Goal: Information Seeking & Learning: Check status

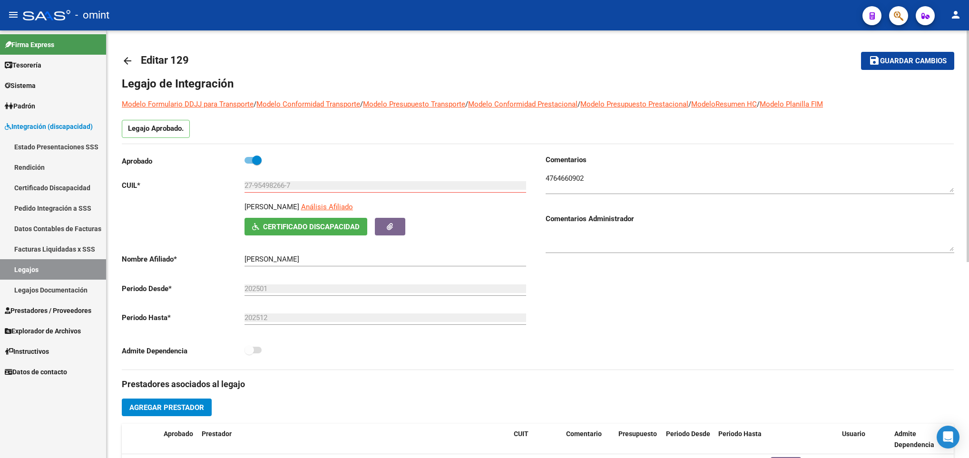
click at [139, 56] on link "arrow_back" at bounding box center [131, 60] width 19 height 22
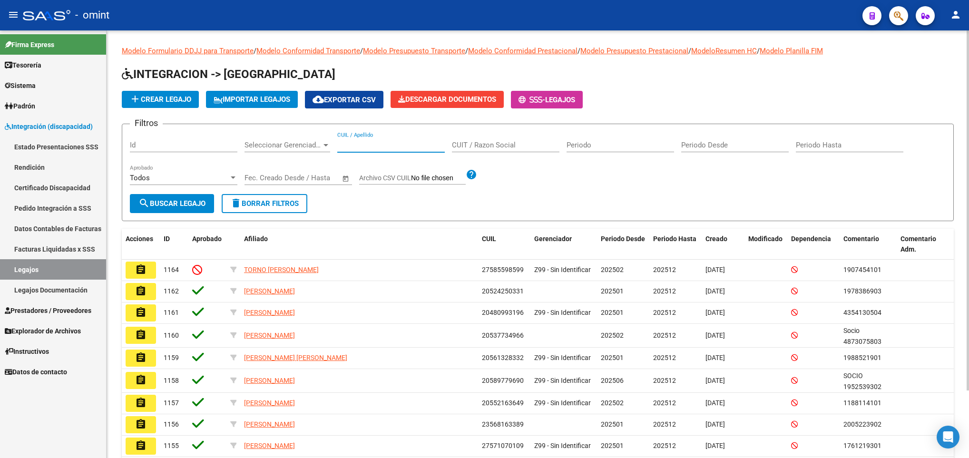
click at [386, 146] on input "CUIL / Apellido" at bounding box center [391, 145] width 108 height 9
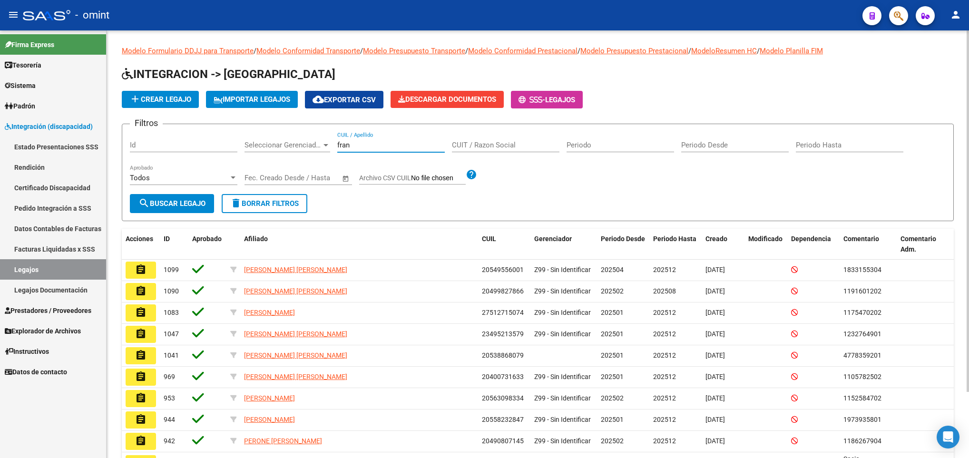
scroll to position [78, 0]
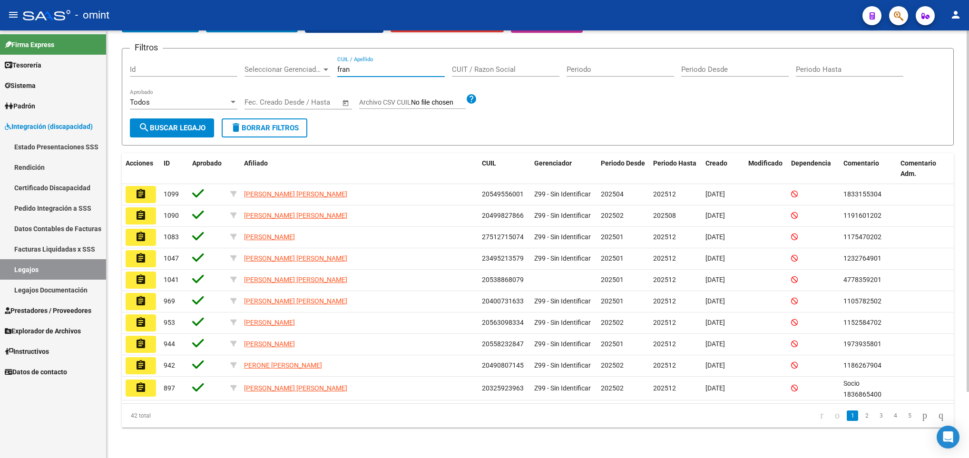
click at [968, 430] on html "menu - omint person Firma Express Tesorería Extractos Procesados (csv) Extracto…" at bounding box center [484, 229] width 969 height 458
click at [921, 411] on icon "go to next page" at bounding box center [925, 415] width 8 height 11
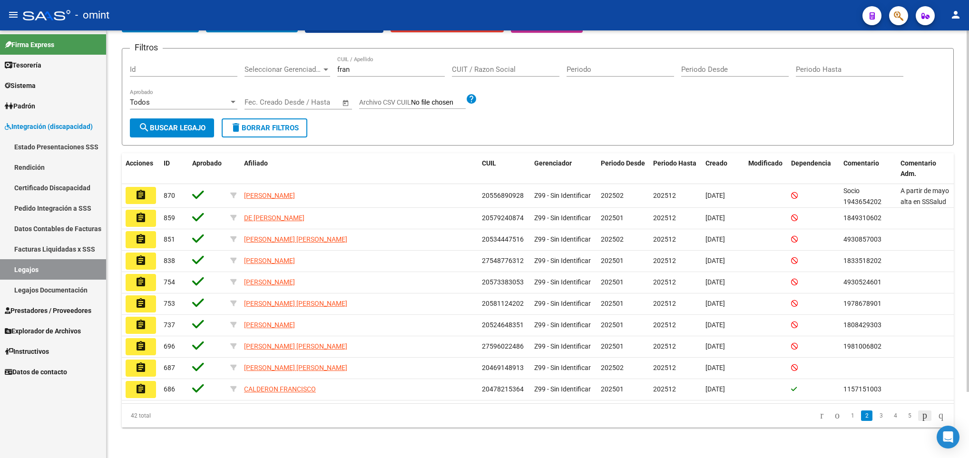
click at [921, 410] on icon "go to next page" at bounding box center [925, 415] width 8 height 11
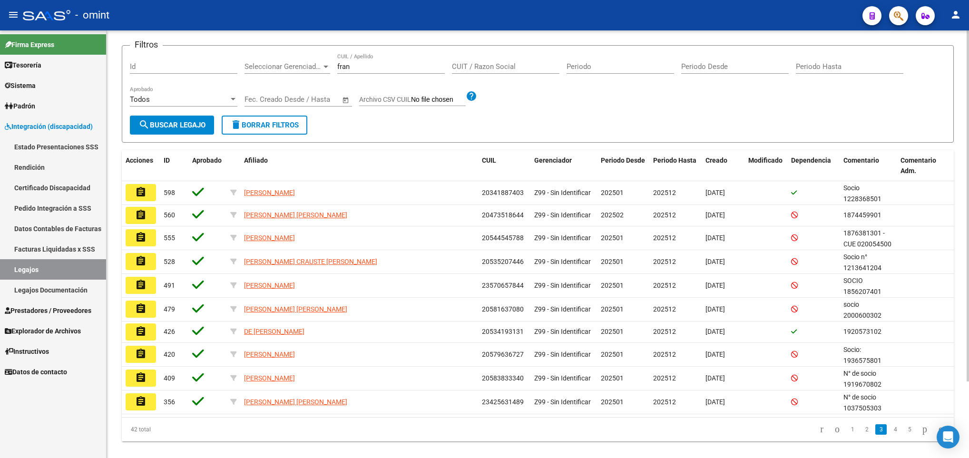
click at [641, 435] on datatable-pager "1 2 3 4 5" at bounding box center [620, 429] width 658 height 16
click at [646, 438] on datatable-pager "1 2 3 4 5" at bounding box center [620, 429] width 658 height 16
click at [921, 431] on icon "go to next page" at bounding box center [925, 428] width 8 height 11
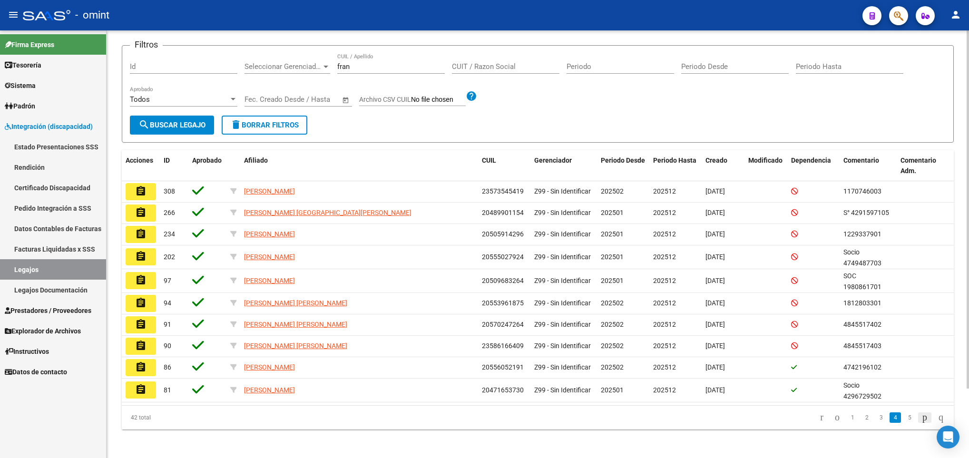
click at [915, 430] on div "42 total 1 2 3 4 5" at bounding box center [538, 418] width 832 height 24
click at [921, 417] on icon "go to next page" at bounding box center [925, 416] width 8 height 11
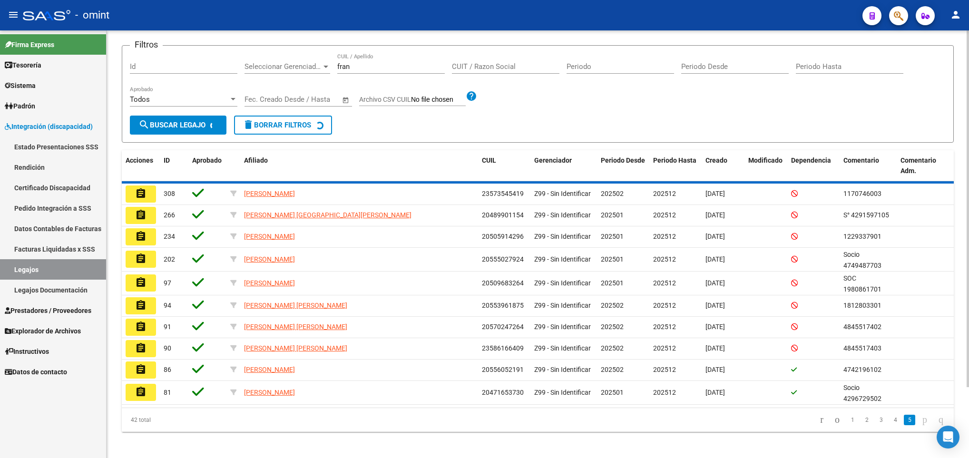
scroll to position [0, 0]
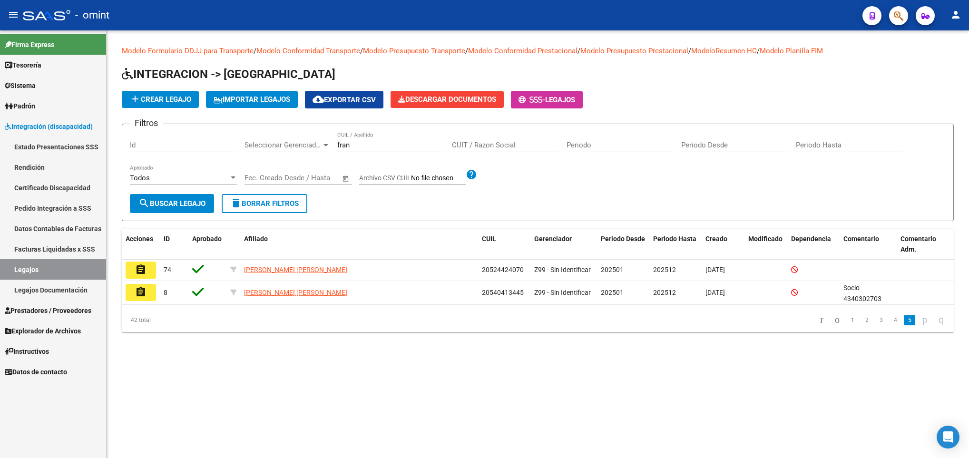
click at [377, 140] on div "fran CUIL / Apellido" at bounding box center [391, 142] width 108 height 20
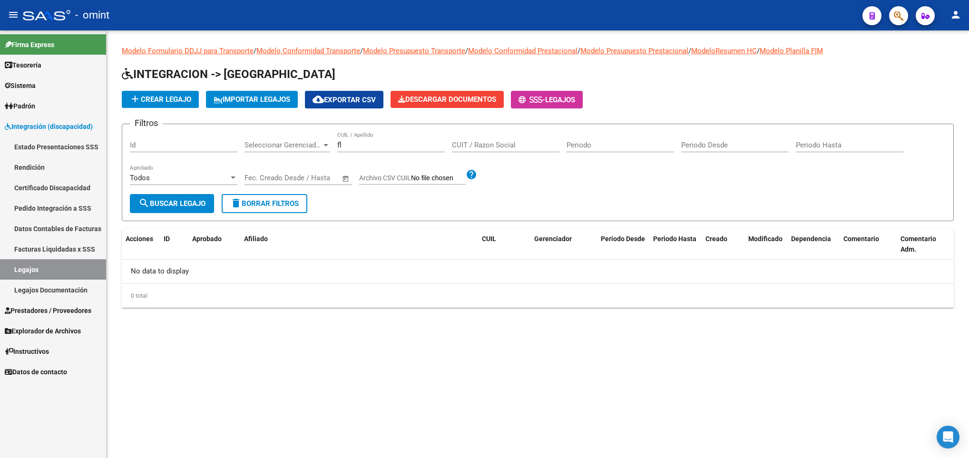
click at [781, 203] on form "Filtros Id Seleccionar Gerenciador Seleccionar Gerenciador fl CUIL / Apellido C…" at bounding box center [538, 173] width 832 height 98
click at [349, 144] on input "fl" at bounding box center [391, 145] width 108 height 9
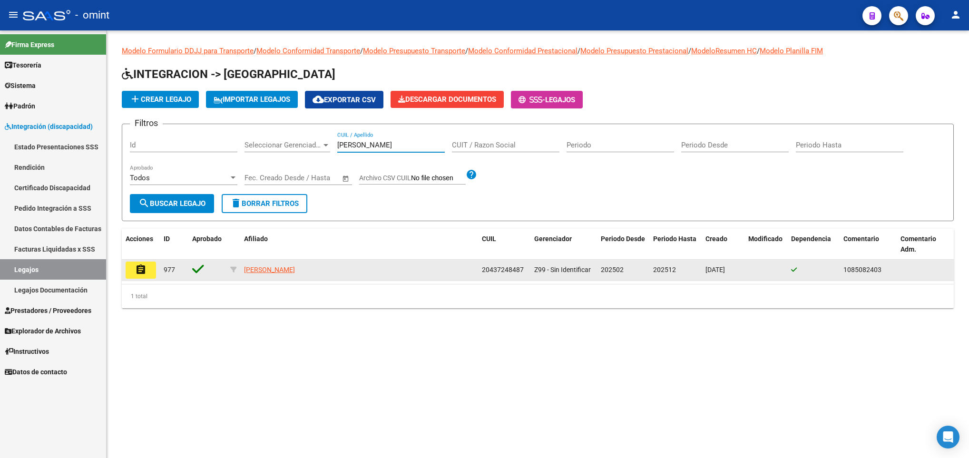
type input "fink"
click at [133, 272] on button "assignment" at bounding box center [141, 270] width 30 height 17
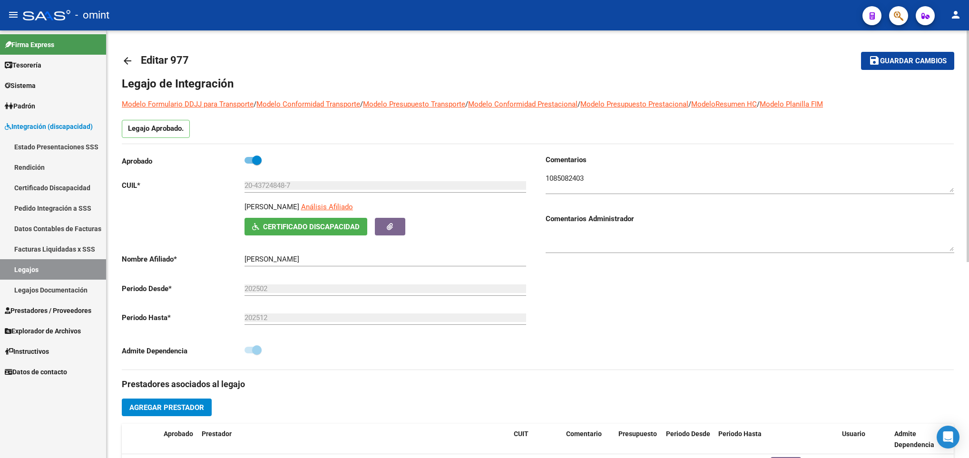
click at [273, 189] on input "20-43724848-7" at bounding box center [385, 185] width 282 height 9
click at [250, 189] on input "20-43724848-7" at bounding box center [385, 185] width 282 height 9
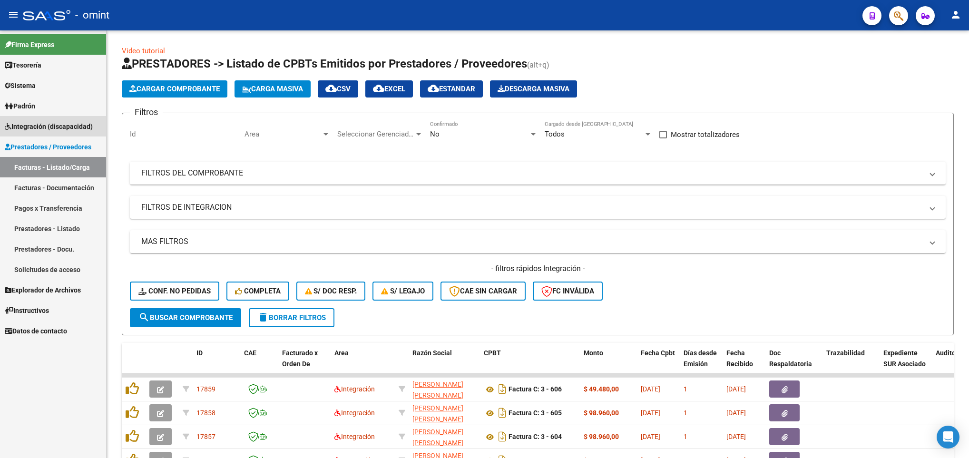
click at [70, 125] on span "Integración (discapacidad)" at bounding box center [49, 126] width 88 height 10
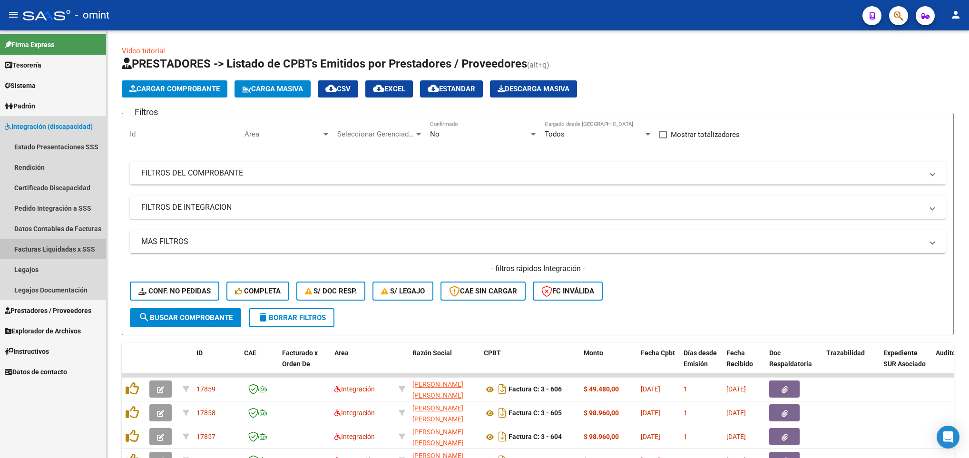
click at [43, 253] on link "Facturas Liquidadas x SSS" at bounding box center [53, 249] width 106 height 20
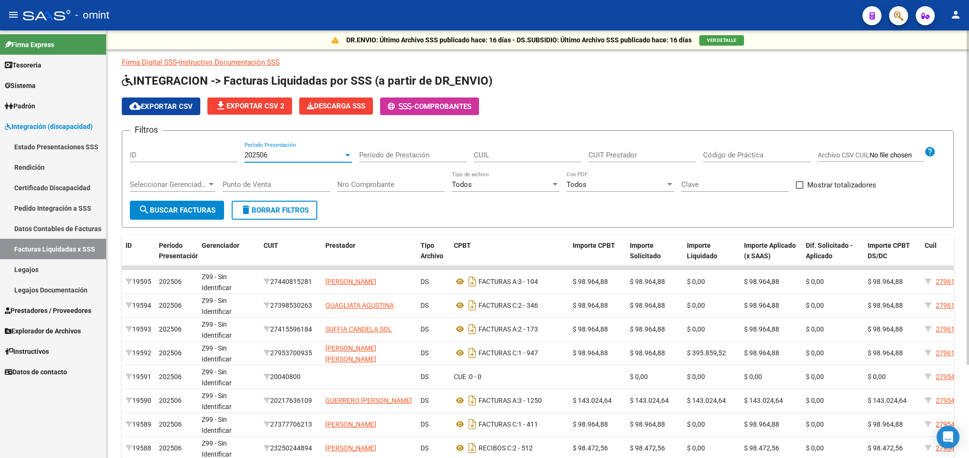
click at [329, 154] on div "202506" at bounding box center [293, 155] width 99 height 9
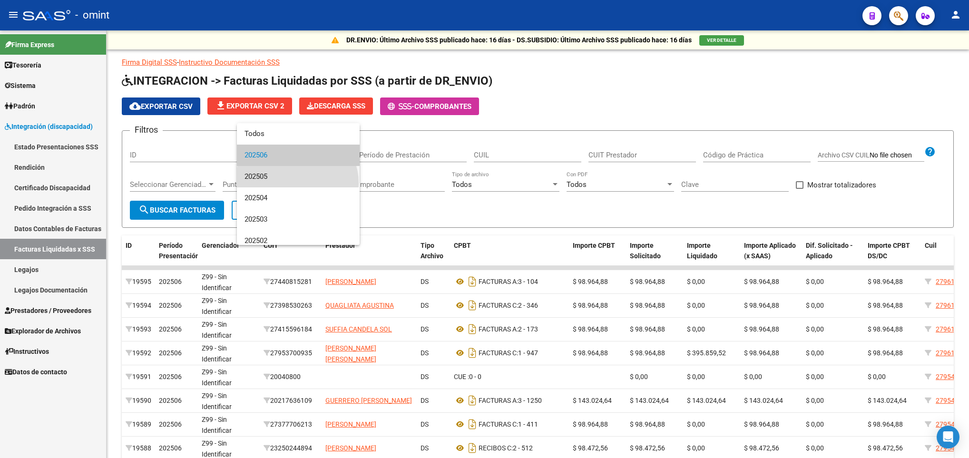
click at [297, 183] on span "202505" at bounding box center [298, 176] width 108 height 21
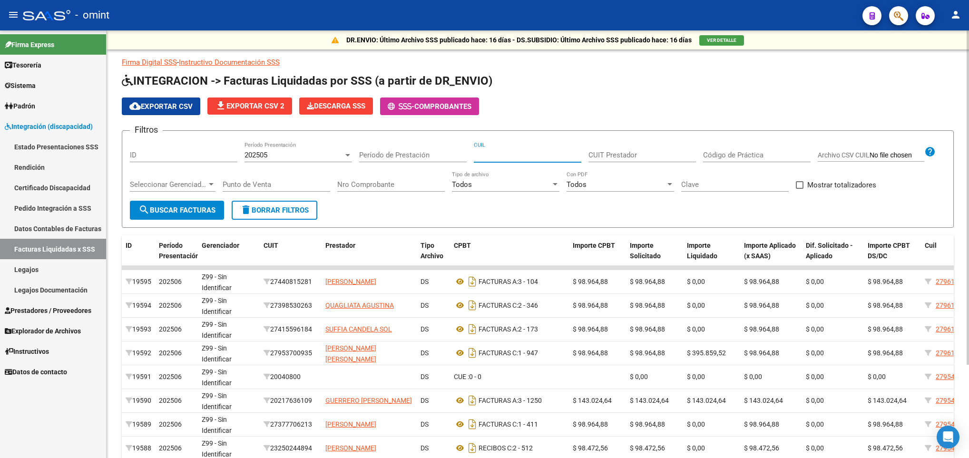
click at [479, 154] on input "CUIL" at bounding box center [528, 155] width 108 height 9
paste input "20-43724848-7"
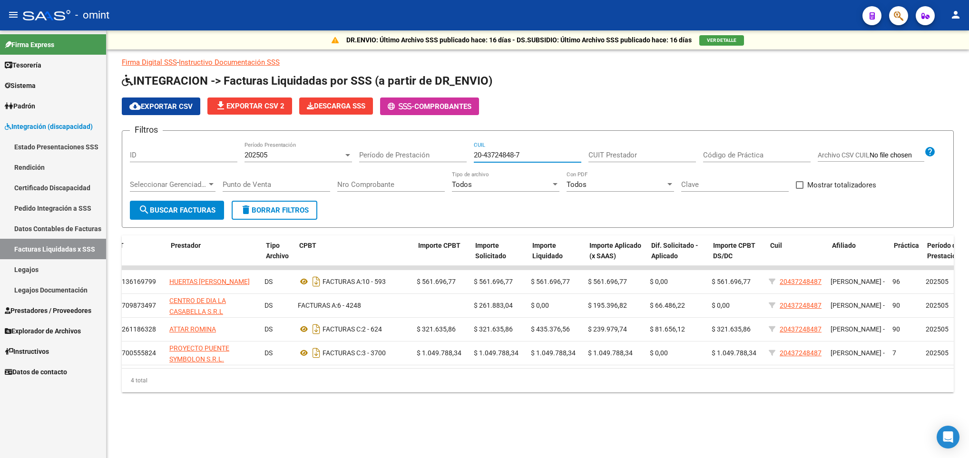
scroll to position [0, 157]
type input "20-43724848-7"
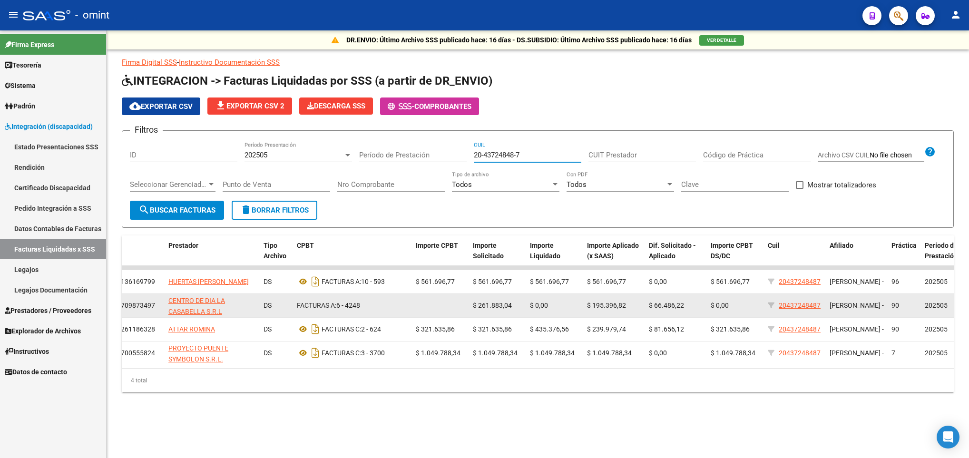
click at [146, 307] on div "30709873497" at bounding box center [134, 305] width 54 height 11
copy div "30709873497"
